Goal: Check status: Check status

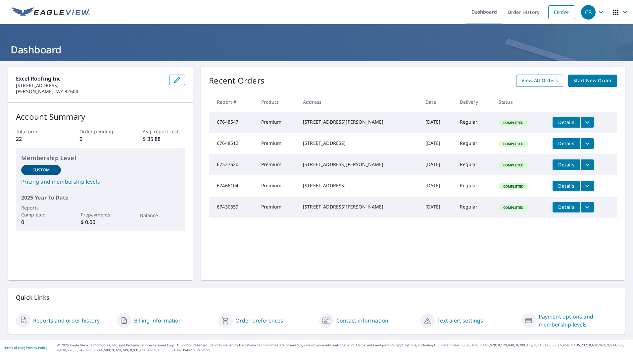
click at [529, 81] on span "View All Orders" at bounding box center [540, 81] width 36 height 8
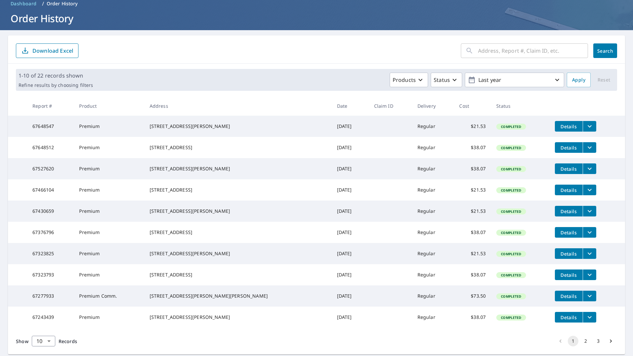
scroll to position [78, 0]
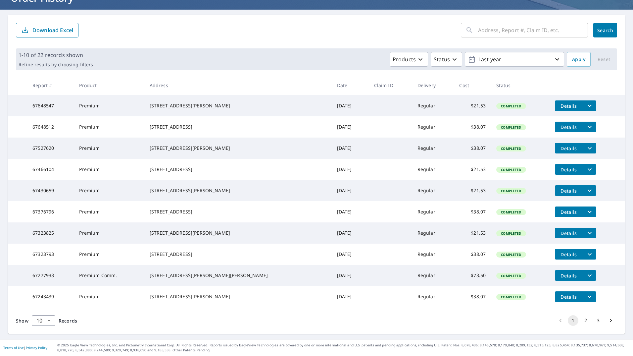
click at [582, 321] on button "2" at bounding box center [586, 320] width 11 height 11
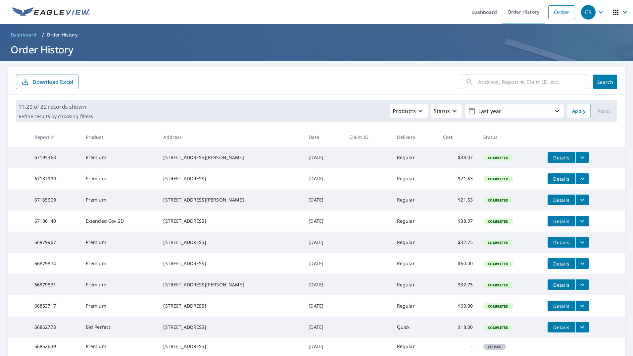
click at [579, 161] on icon "filesDropdownBtn-67195368" at bounding box center [583, 157] width 8 height 8
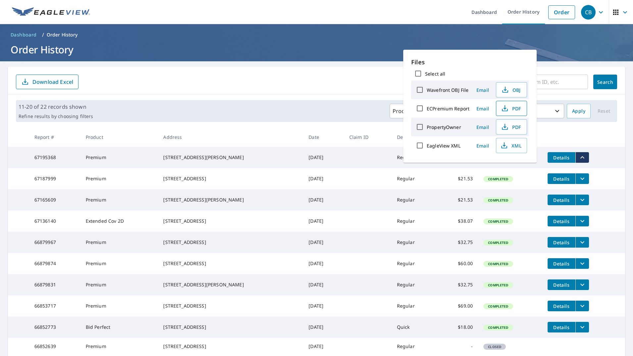
click at [507, 109] on icon "button" at bounding box center [505, 108] width 8 height 8
